Goal: Task Accomplishment & Management: Manage account settings

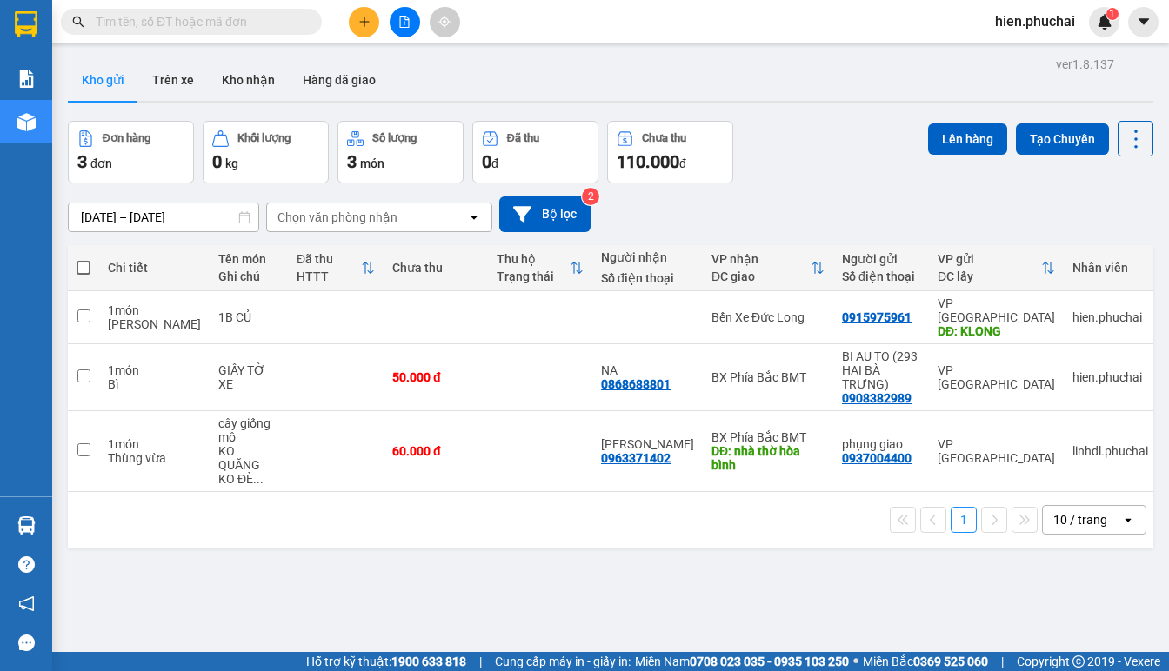
scroll to position [80, 0]
click at [1028, 26] on span "hien.phuchai" at bounding box center [1035, 21] width 108 height 22
click at [1050, 20] on span "hien.phuchai" at bounding box center [1035, 21] width 108 height 22
click at [1048, 63] on span "Đăng xuất" at bounding box center [1044, 53] width 73 height 19
